Goal: Information Seeking & Learning: Learn about a topic

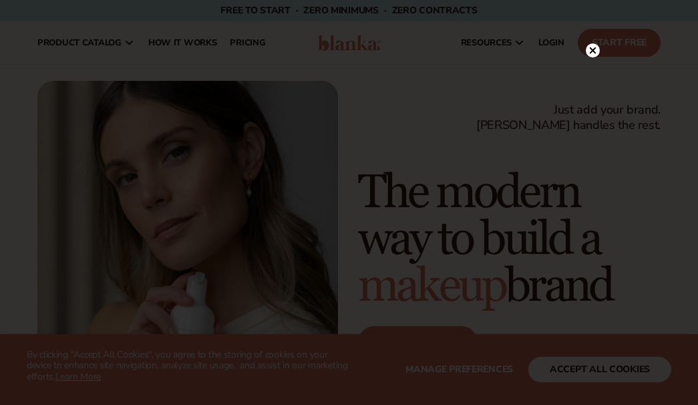
click at [591, 49] on icon at bounding box center [592, 50] width 7 height 7
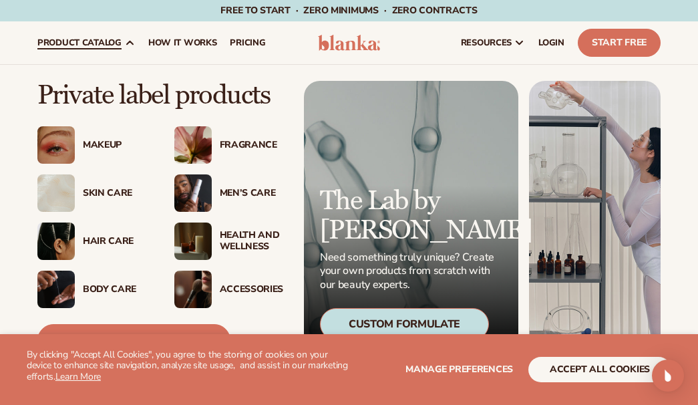
scroll to position [7, 0]
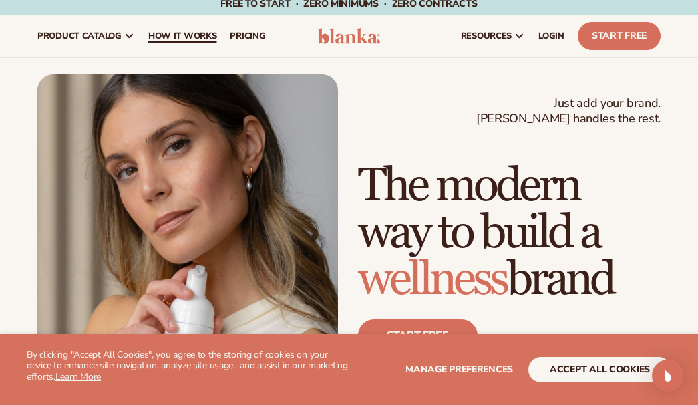
click at [168, 36] on span "How It Works" at bounding box center [182, 36] width 69 height 11
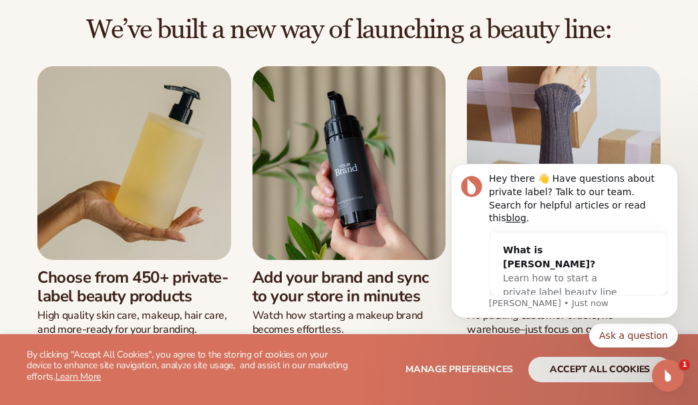
click at [681, 248] on body "Hey there 👋 Have questions about private label? Talk to our team. Search for he…" at bounding box center [564, 252] width 257 height 224
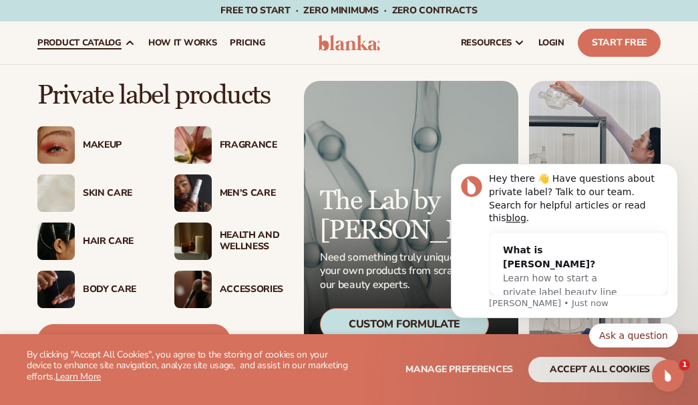
click at [234, 244] on div "Health And Wellness" at bounding box center [252, 241] width 65 height 23
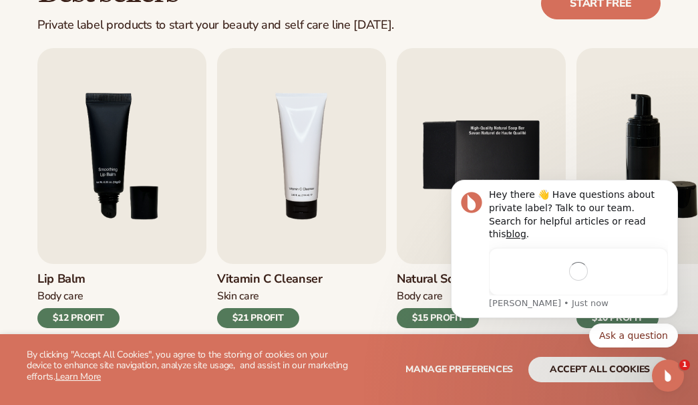
scroll to position [440, 0]
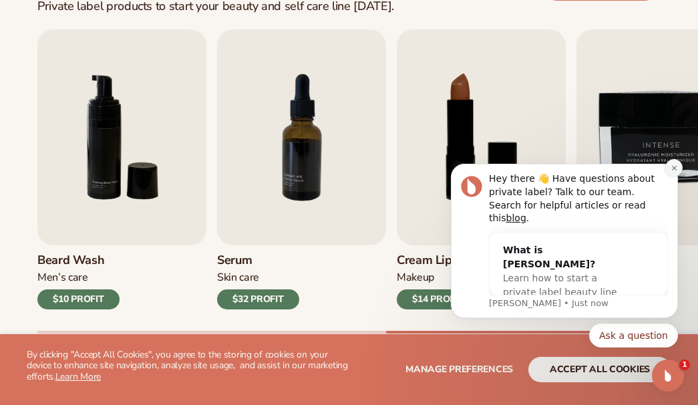
click at [672, 170] on icon "Dismiss notification" at bounding box center [673, 168] width 5 height 5
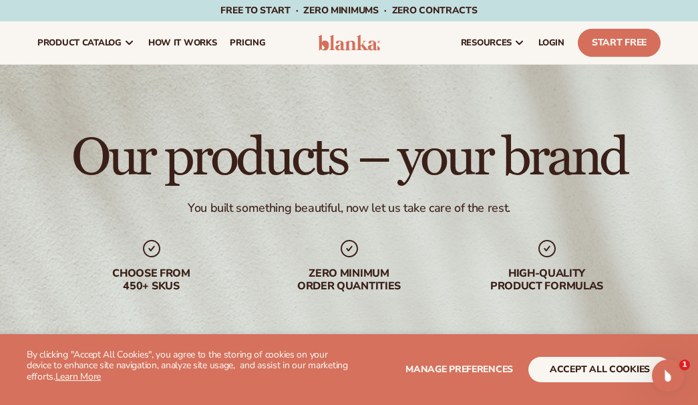
scroll to position [11, 0]
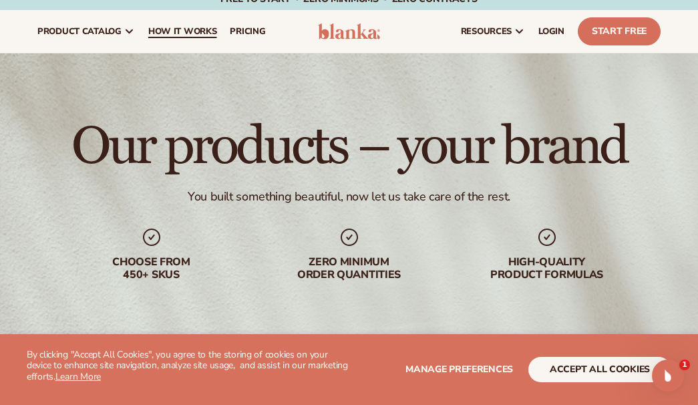
click at [187, 30] on span "How It Works" at bounding box center [182, 31] width 69 height 11
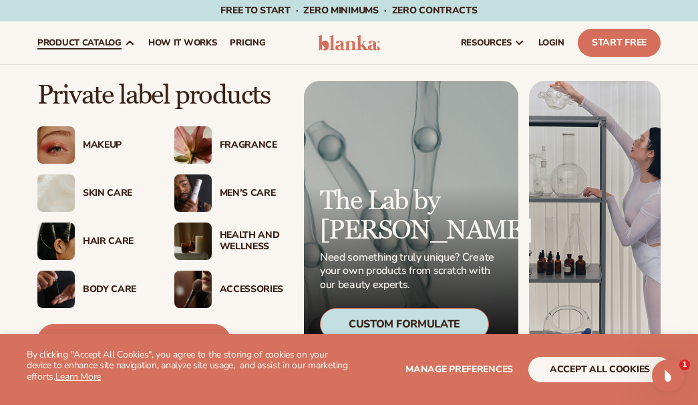
click at [89, 236] on div "Hair Care" at bounding box center [115, 241] width 65 height 11
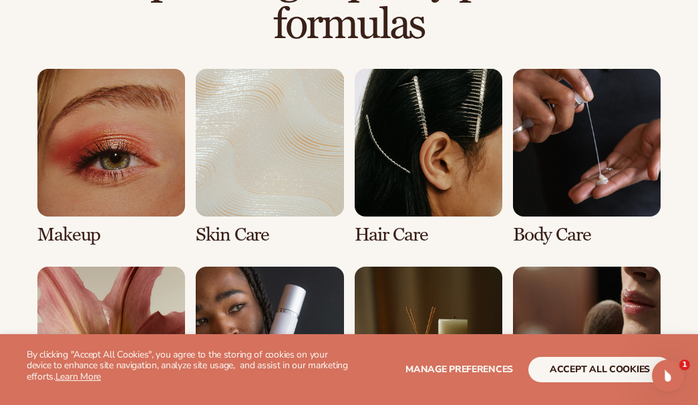
scroll to position [985, 0]
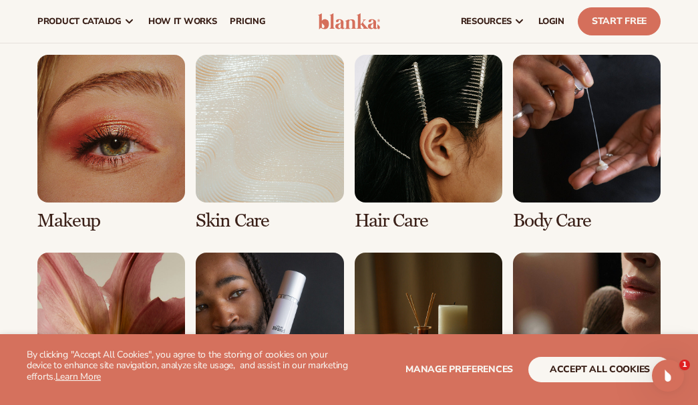
click at [408, 113] on link "3 / 8" at bounding box center [429, 143] width 148 height 176
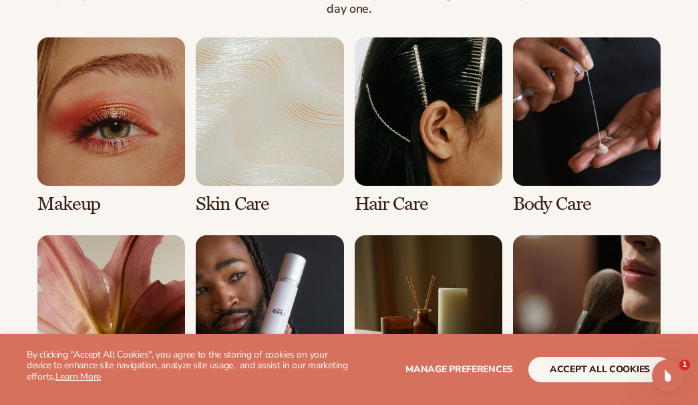
scroll to position [1051, 0]
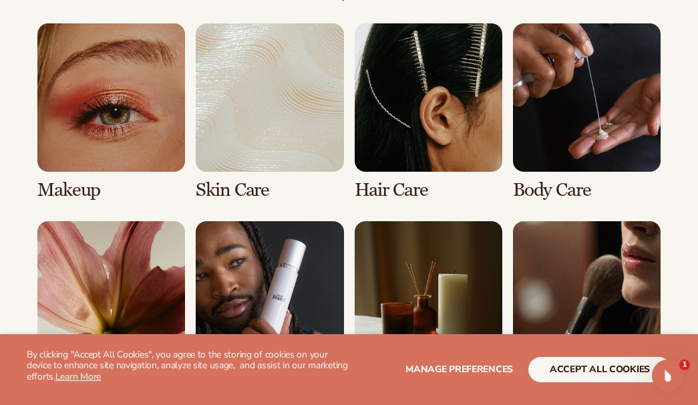
click at [413, 102] on link "3 / 8" at bounding box center [429, 111] width 148 height 176
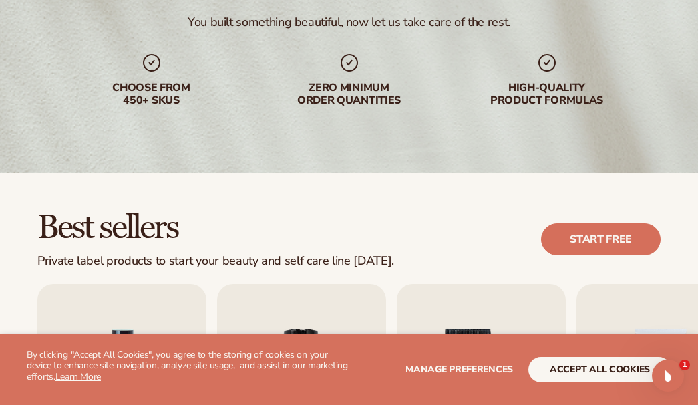
scroll to position [192, 0]
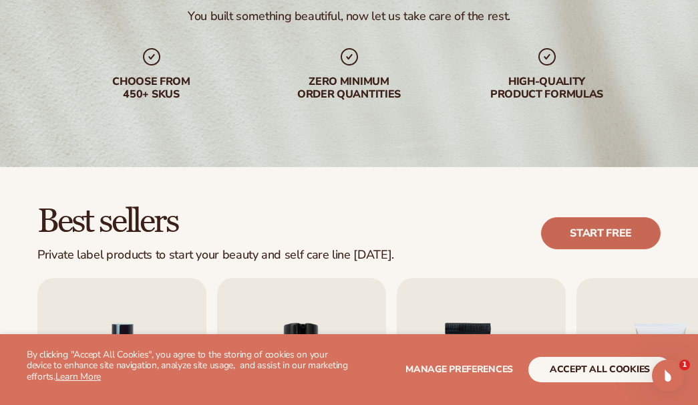
click at [580, 226] on link "Start free" at bounding box center [601, 233] width 120 height 32
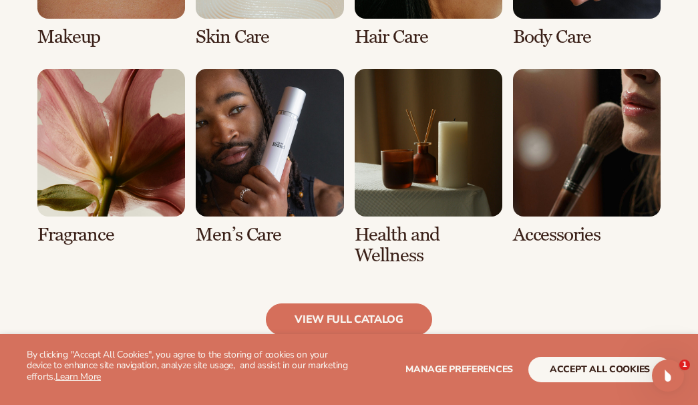
click at [406, 133] on link "7 / 8" at bounding box center [429, 167] width 148 height 197
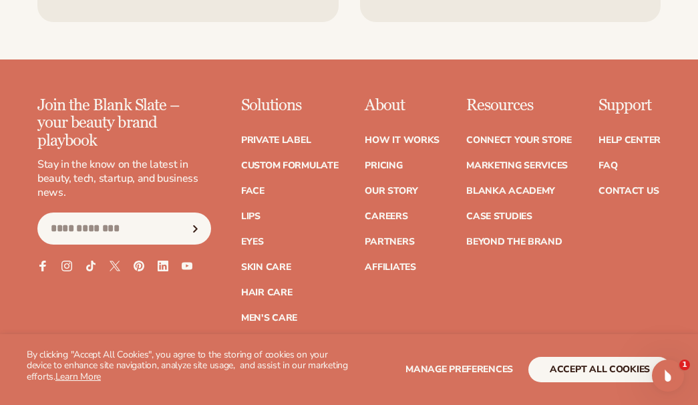
scroll to position [2362, 0]
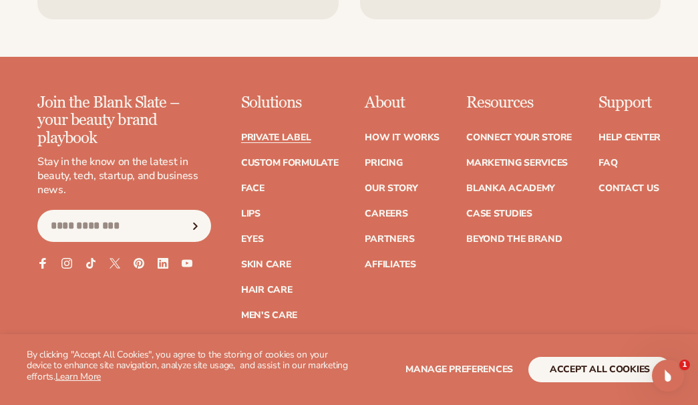
click at [261, 133] on link "Private label" at bounding box center [275, 137] width 69 height 9
